Goal: Transaction & Acquisition: Obtain resource

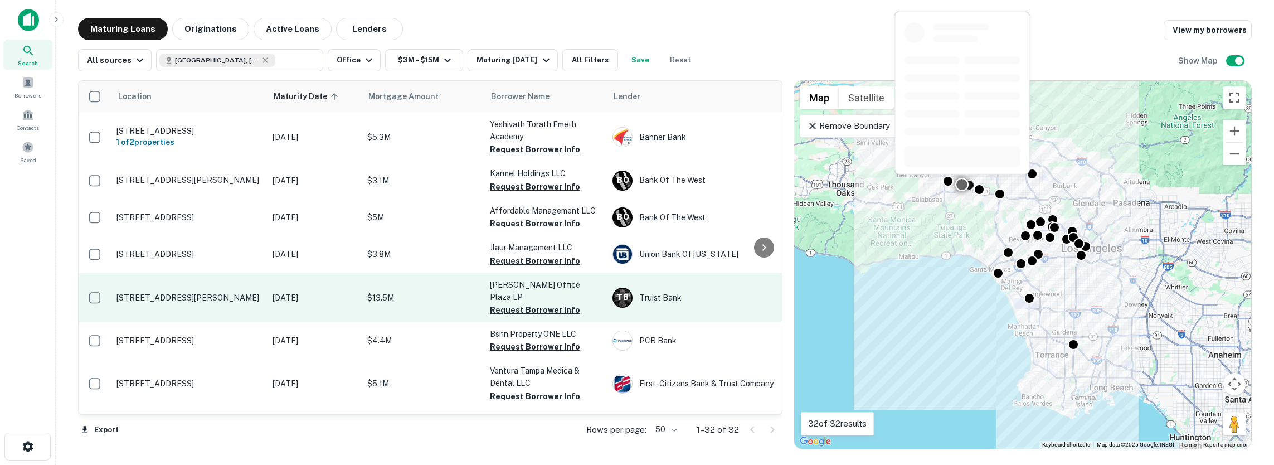
scroll to position [446, 0]
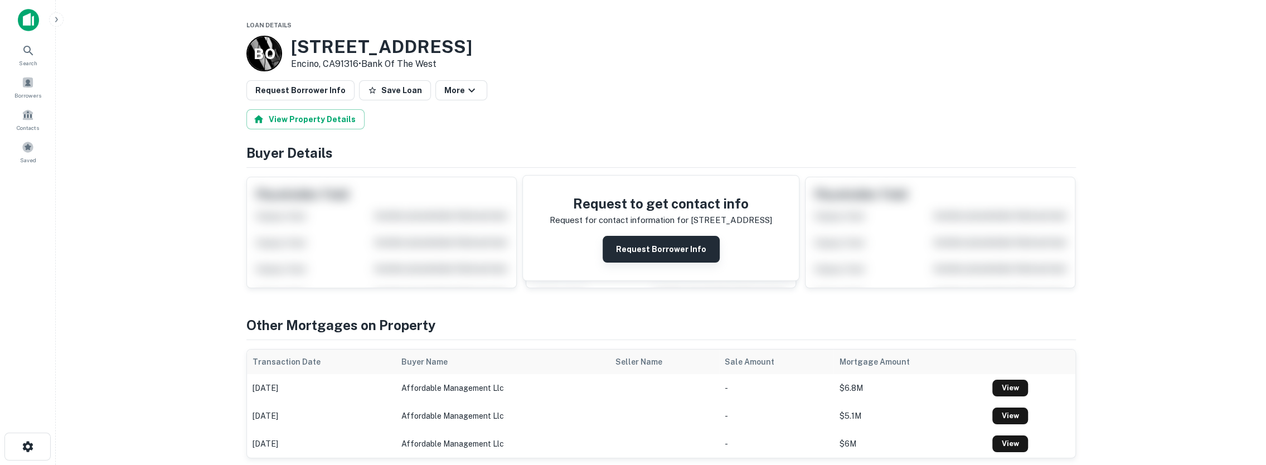
click at [647, 249] on button "Request Borrower Info" at bounding box center [661, 249] width 117 height 27
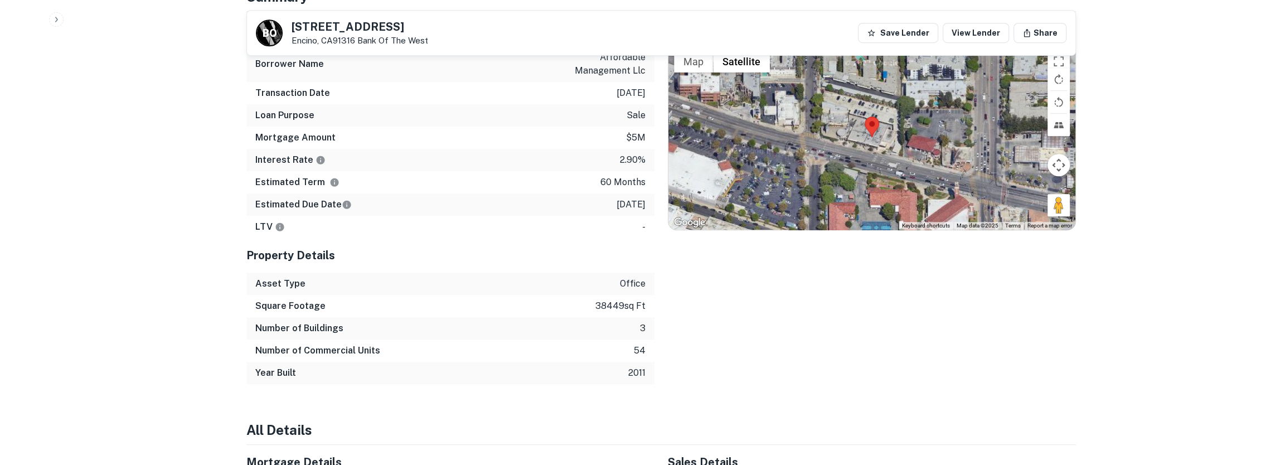
scroll to position [836, 0]
